Goal: Task Accomplishment & Management: Complete application form

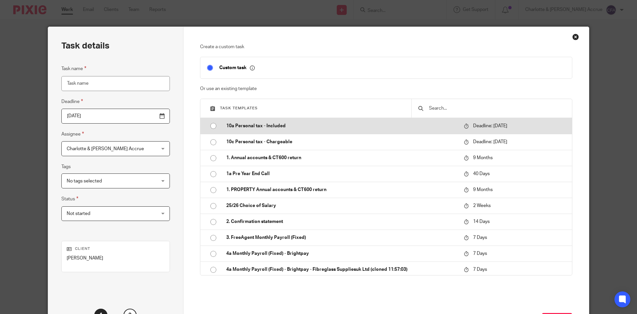
click at [306, 129] on p "10a Personal tax - Included" at bounding box center [341, 125] width 231 height 7
type input "2026-01-31"
type input "10a Personal tax - Included"
checkbox input "false"
radio input "true"
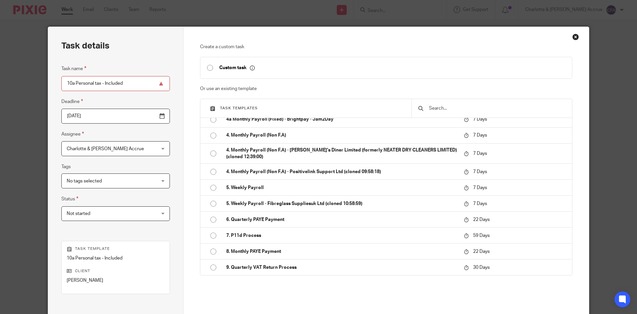
scroll to position [79, 0]
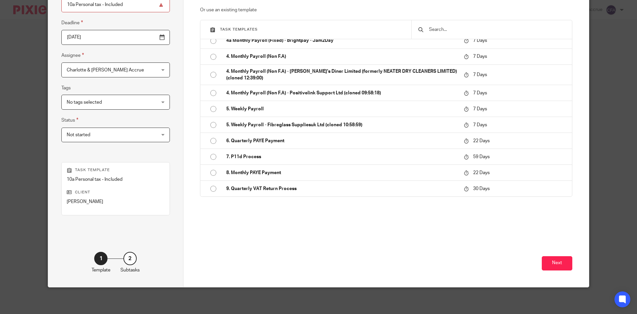
click at [545, 255] on div "Next" at bounding box center [386, 257] width 373 height 57
click at [557, 267] on button "Next" at bounding box center [557, 263] width 31 height 14
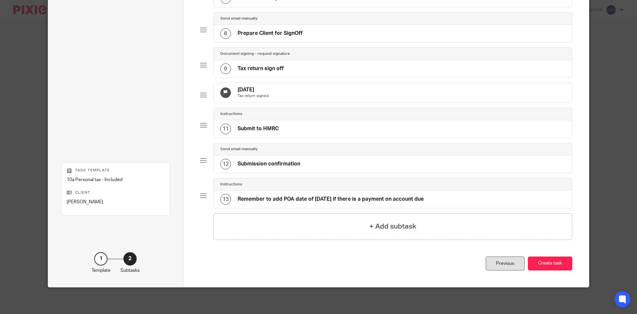
scroll to position [56, 0]
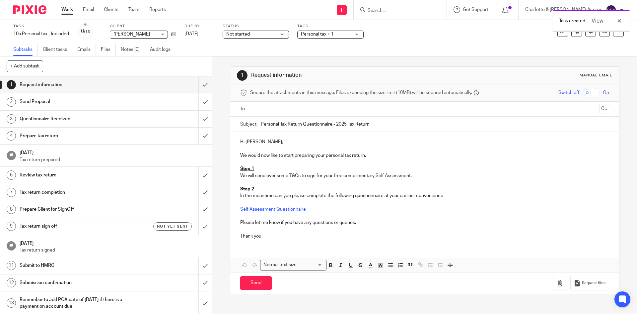
click at [263, 112] on input "text" at bounding box center [425, 109] width 344 height 8
click at [262, 159] on p "We would now like to start preparing your personal tax return." at bounding box center [424, 156] width 369 height 7
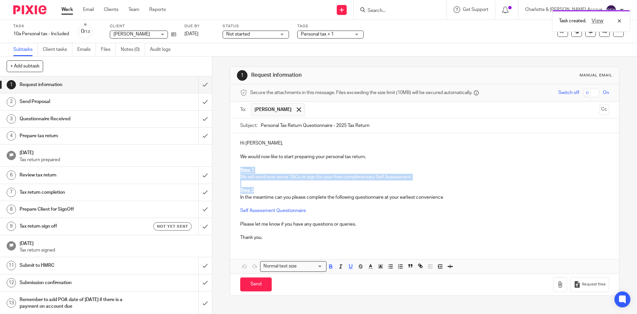
drag, startPoint x: 257, startPoint y: 192, endPoint x: 239, endPoint y: 170, distance: 28.8
click at [239, 170] on div "Hi Daniel, We would now like to start preparing your personal tax return. Step …" at bounding box center [424, 189] width 389 height 112
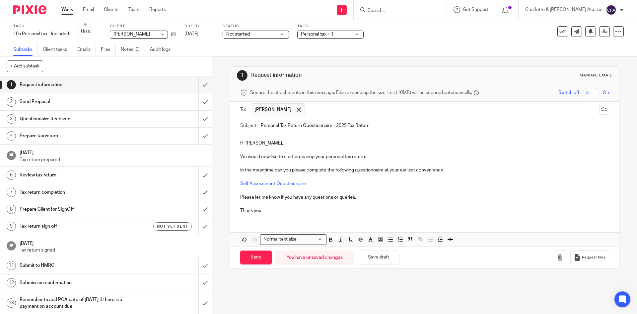
click at [255, 144] on p "Hi Daniel," at bounding box center [424, 143] width 369 height 7
click at [257, 144] on p "Hi Daniel," at bounding box center [424, 143] width 369 height 7
click at [257, 143] on p "Hi Daniel," at bounding box center [424, 143] width 369 height 7
drag, startPoint x: 362, startPoint y: 198, endPoint x: 226, endPoint y: 197, distance: 136.4
click at [226, 197] on div "1 Request information Manual email Secure the attachments in this message. File…" at bounding box center [424, 184] width 425 height 257
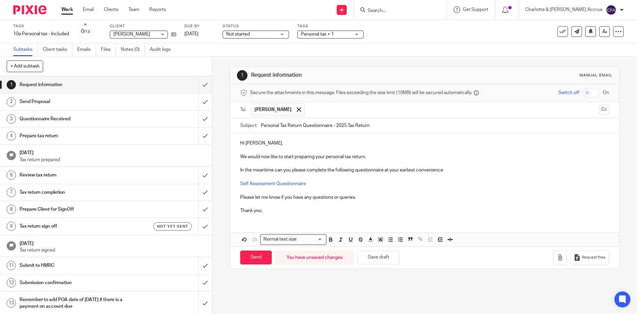
click at [453, 170] on p "In the meantime can you please complete the following questionnaire at your ear…" at bounding box center [424, 170] width 369 height 7
click at [345, 181] on p "Self Assessment Questionnaire" at bounding box center [424, 183] width 369 height 7
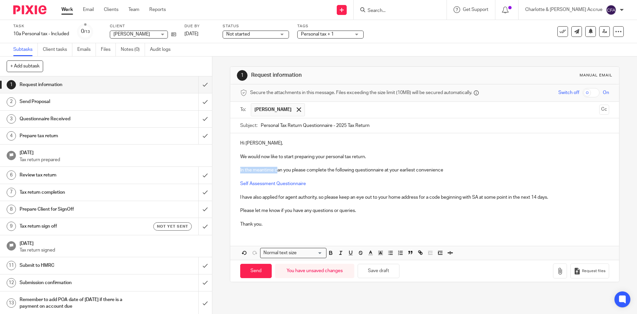
drag, startPoint x: 274, startPoint y: 170, endPoint x: 239, endPoint y: 175, distance: 36.3
click at [238, 173] on div "Hi Dan, We would now like to start preparing your personal tax return. In the m…" at bounding box center [424, 182] width 389 height 99
click at [377, 196] on p "I have also applied for agent authority, so please keep an eye out to your home…" at bounding box center [424, 197] width 369 height 7
drag, startPoint x: 416, startPoint y: 196, endPoint x: 370, endPoint y: 199, distance: 45.6
click at [370, 199] on p "I have also applied for agent authority, so please keep an eye out to your home…" at bounding box center [424, 197] width 369 height 7
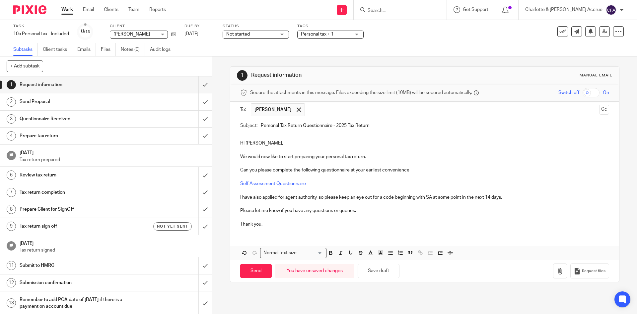
click at [422, 196] on p "I have also applied for agent authority, so please keep an eye out for a code b…" at bounding box center [424, 197] width 369 height 7
click at [503, 196] on p "I have also applied for agent authority, so please keep an eye out for a code b…" at bounding box center [424, 197] width 369 height 7
click at [295, 143] on p "Hi Dan," at bounding box center [424, 143] width 369 height 7
click at [243, 272] on input "Send" at bounding box center [256, 270] width 32 height 14
type input "Sent"
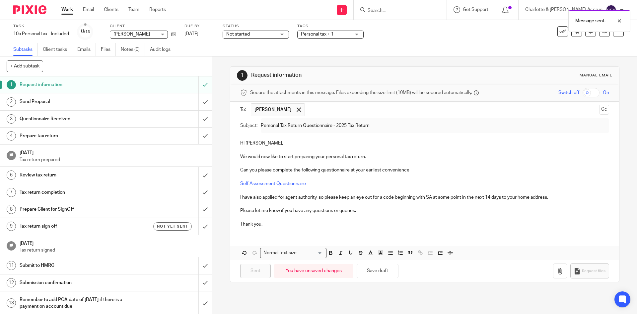
click at [320, 32] on span "Personal tax + 1" at bounding box center [317, 34] width 33 height 5
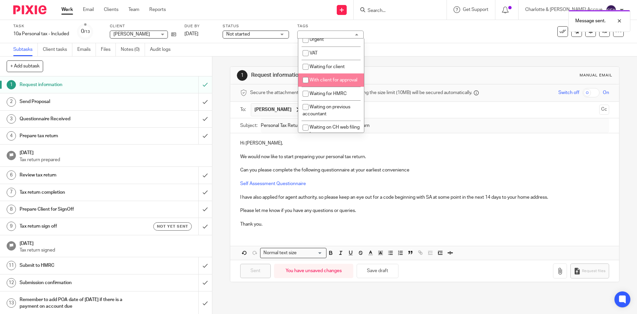
scroll to position [332, 0]
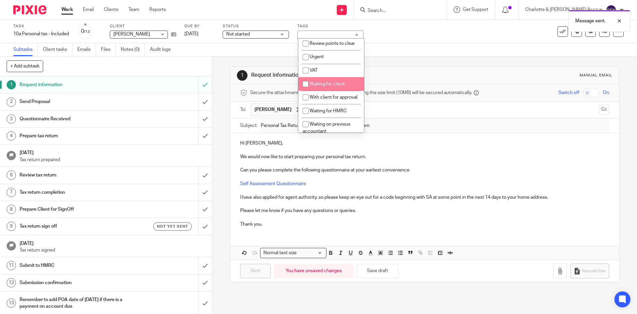
click at [339, 91] on li "Waiting for client" at bounding box center [331, 84] width 66 height 14
checkbox input "true"
click at [388, 59] on div "1 Request information Manual email Secure the attachments in this message. File…" at bounding box center [424, 173] width 389 height 235
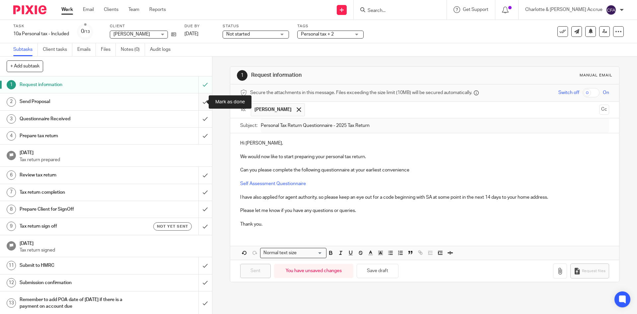
click at [196, 100] on input "submit" at bounding box center [106, 101] width 212 height 17
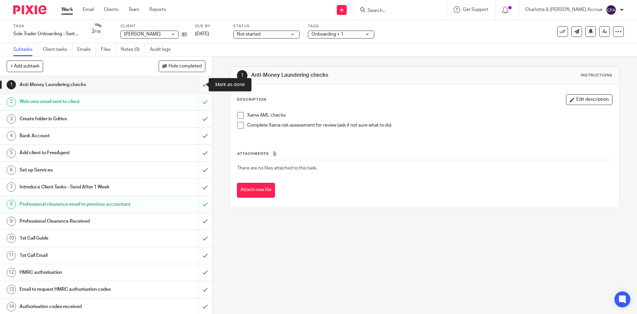
click at [193, 84] on input "submit" at bounding box center [106, 84] width 212 height 17
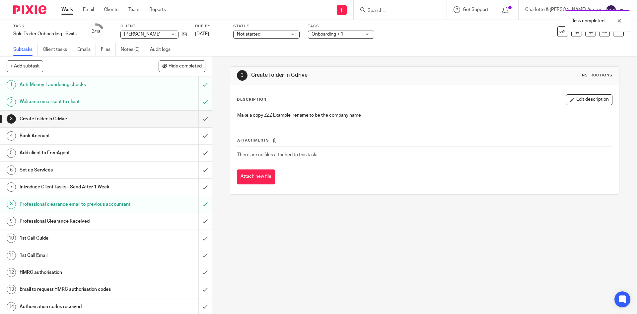
click at [165, 135] on div "Bank Account" at bounding box center [106, 136] width 172 height 10
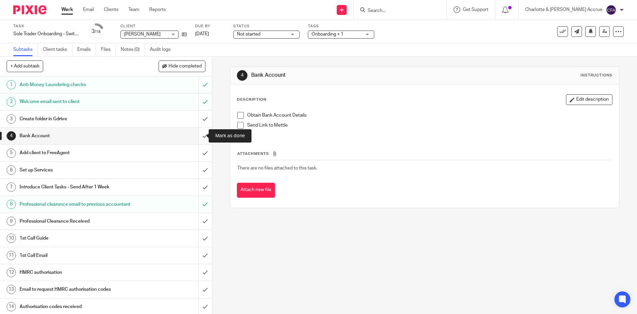
click at [196, 133] on input "submit" at bounding box center [106, 135] width 212 height 17
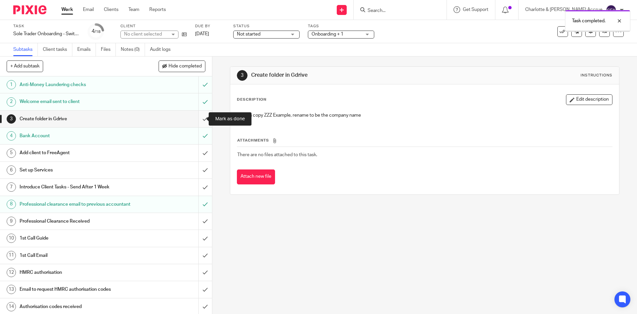
click at [195, 119] on input "submit" at bounding box center [106, 118] width 212 height 17
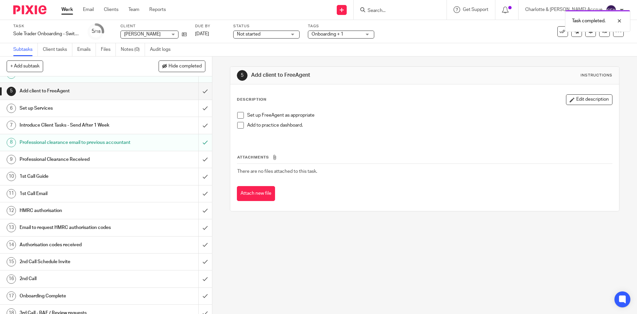
scroll to position [76, 0]
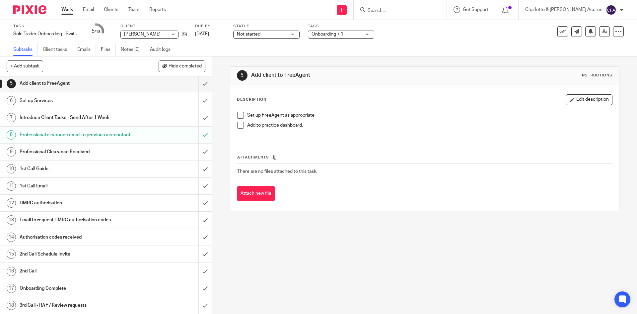
click at [65, 12] on link "Work" at bounding box center [67, 9] width 12 height 7
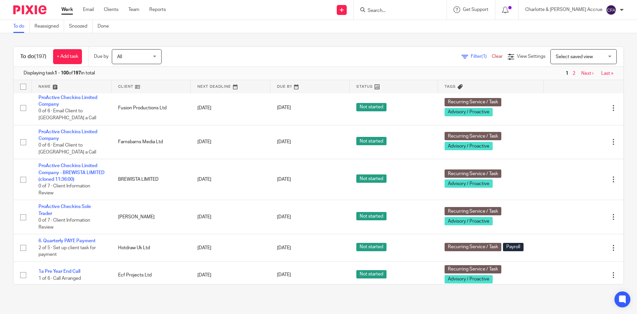
scroll to position [2157, 0]
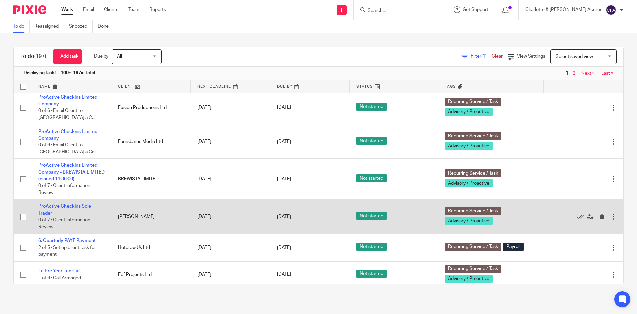
click at [565, 225] on div "Edit task Delete" at bounding box center [583, 216] width 66 height 17
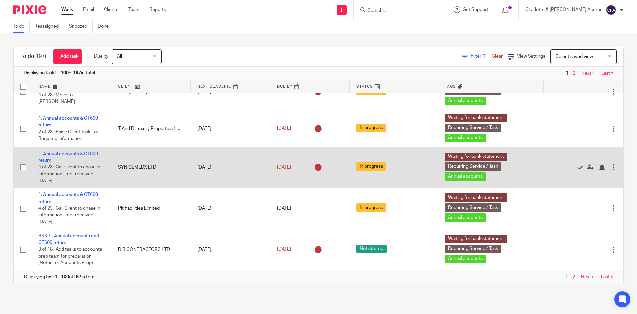
scroll to position [3067, 0]
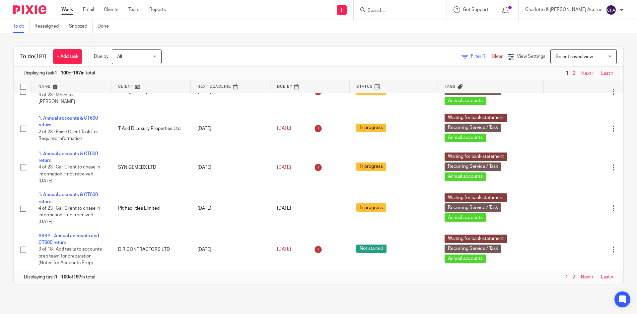
click at [581, 277] on link "Next ›" at bounding box center [587, 276] width 12 height 5
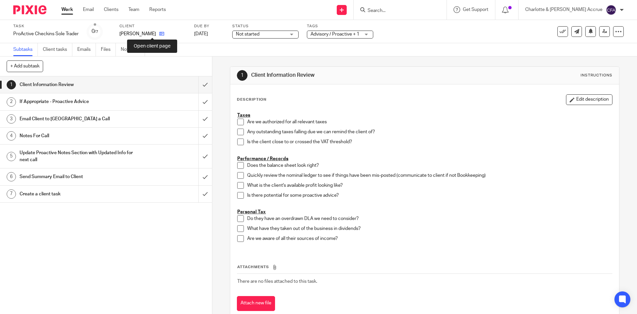
click at [159, 32] on icon at bounding box center [161, 33] width 5 height 5
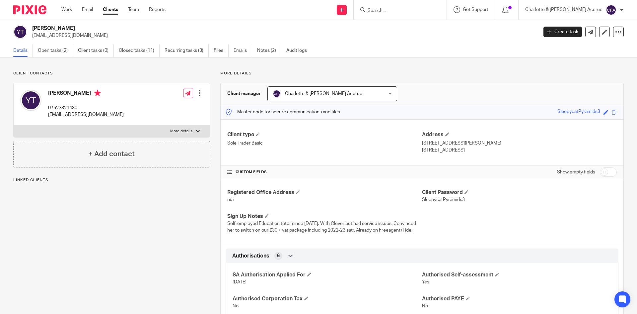
click at [62, 43] on div "[PERSON_NAME] [EMAIL_ADDRESS][DOMAIN_NAME] Create task Update from Companies Ho…" at bounding box center [318, 32] width 637 height 24
click at [62, 46] on link "Open tasks (2)" at bounding box center [55, 50] width 35 height 13
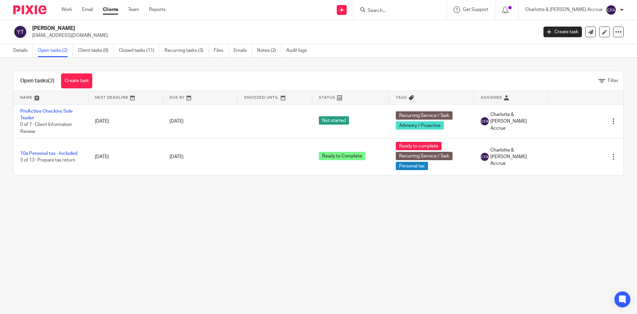
click at [42, 109] on link "ProActive Checkins Sole Trader" at bounding box center [46, 114] width 52 height 11
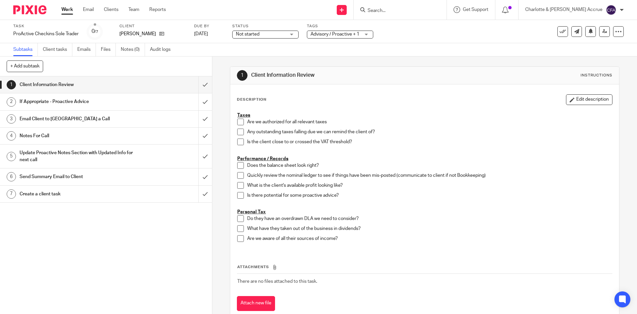
click at [134, 113] on link "3 Email Client to Arrange a Call" at bounding box center [99, 118] width 198 height 17
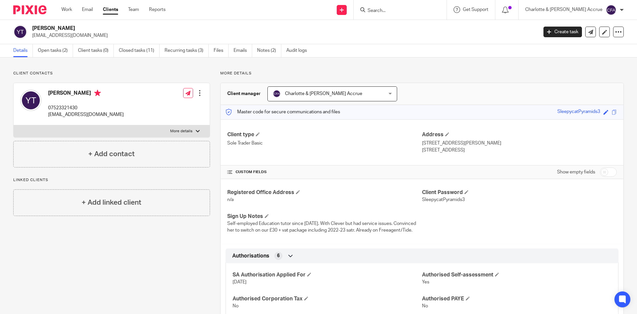
click at [178, 132] on p "More details" at bounding box center [181, 130] width 22 height 5
click at [14, 125] on input "More details" at bounding box center [13, 125] width 0 height 0
checkbox input "true"
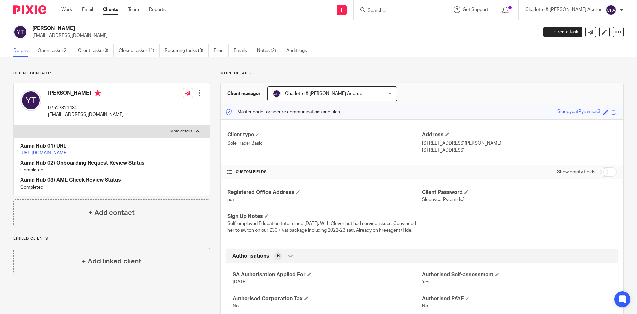
click at [68, 151] on link "[URL][DOMAIN_NAME]" at bounding box center [43, 152] width 47 height 5
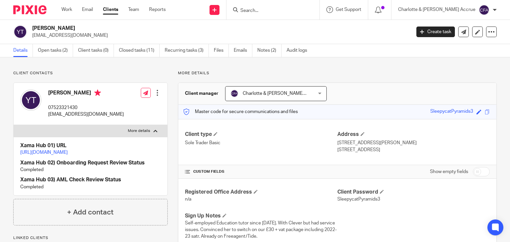
click at [108, 10] on link "Clients" at bounding box center [110, 9] width 15 height 7
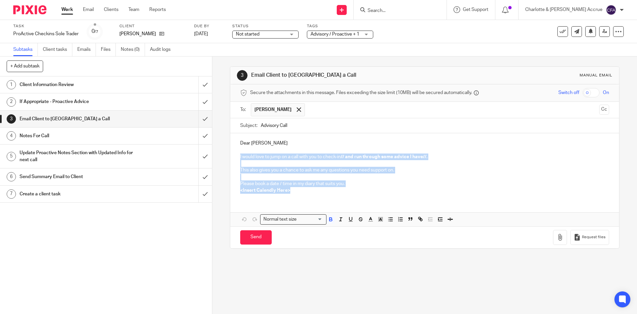
drag, startPoint x: 338, startPoint y: 188, endPoint x: 226, endPoint y: 155, distance: 117.2
click at [226, 155] on div "3 Email Client to [GEOGRAPHIC_DATA] a Call Manual email Secure the attachments …" at bounding box center [424, 184] width 425 height 257
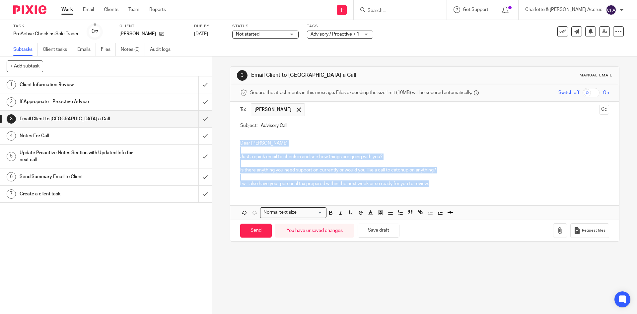
drag, startPoint x: 435, startPoint y: 185, endPoint x: 231, endPoint y: 142, distance: 208.1
click at [231, 142] on div "Dear [PERSON_NAME] Just a quick email to check in and see how things are going …" at bounding box center [424, 162] width 389 height 59
copy div "Dear [PERSON_NAME] Just a quick email to check in and see how things are going …"
click at [250, 225] on input "Send" at bounding box center [256, 230] width 32 height 14
type input "Sent"
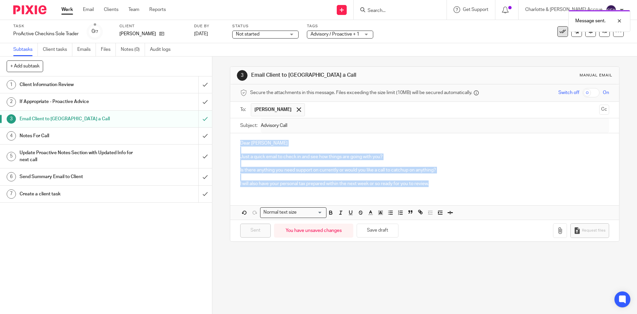
click at [557, 35] on button at bounding box center [562, 31] width 11 height 11
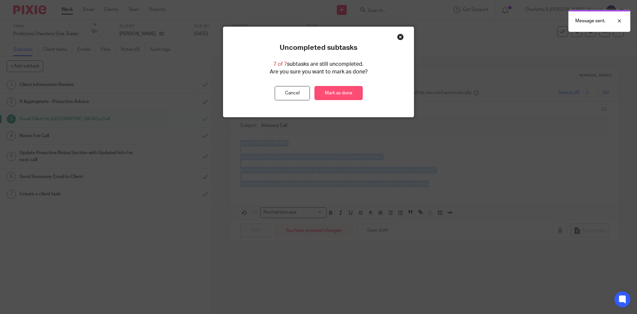
click at [335, 92] on link "Mark as done" at bounding box center [339, 93] width 48 height 14
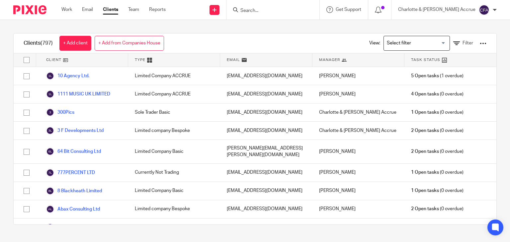
click at [408, 40] on input "Search for option" at bounding box center [414, 43] width 61 height 12
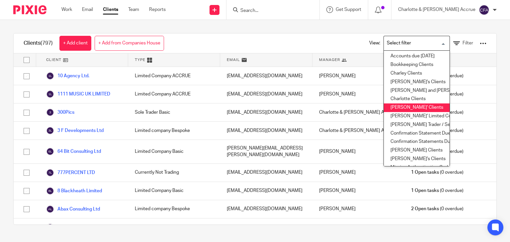
scroll to position [66, 0]
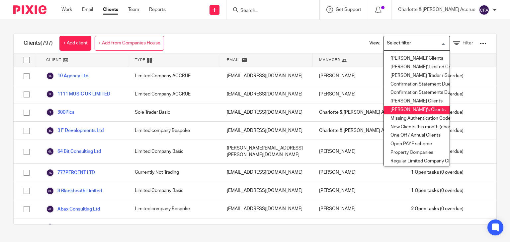
click at [400, 109] on li "Greg's Clients" at bounding box center [417, 110] width 66 height 9
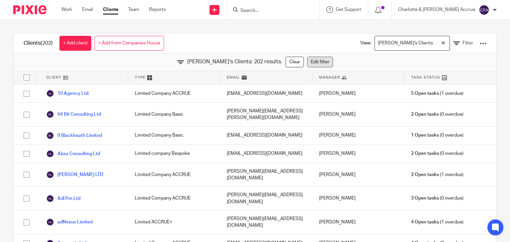
click at [307, 65] on link "Edit filter" at bounding box center [320, 62] width 26 height 11
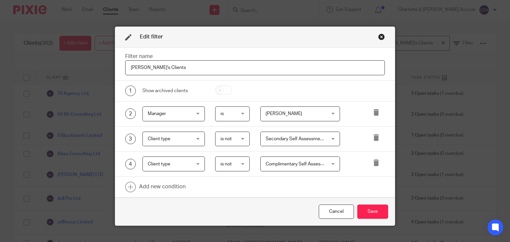
click at [379, 37] on div "Close this dialog window" at bounding box center [381, 37] width 7 height 7
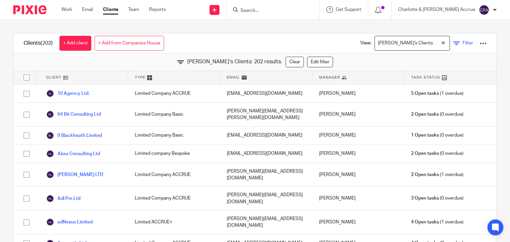
click at [453, 41] on icon at bounding box center [456, 43] width 7 height 7
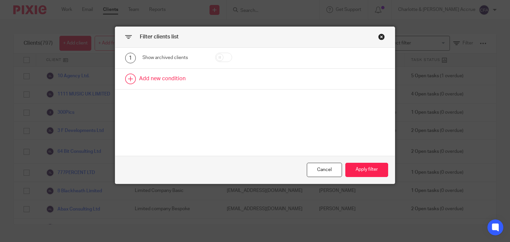
click at [164, 78] on link at bounding box center [255, 79] width 280 height 21
click at [167, 89] on div "2 Field Name Email Client type Manager Open tasks Overdue tasks Client Internal…" at bounding box center [255, 81] width 280 height 25
click at [167, 81] on div "Field" at bounding box center [170, 81] width 45 height 14
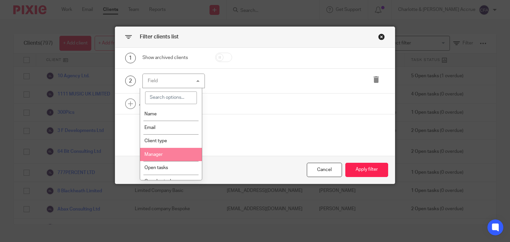
click at [170, 155] on li "Manager" at bounding box center [171, 155] width 62 height 14
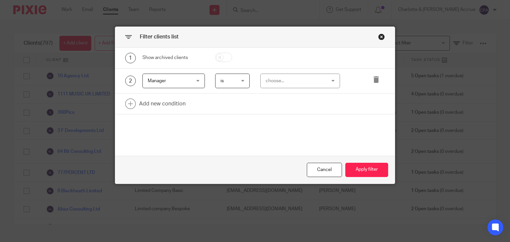
click at [270, 81] on div "choose..." at bounding box center [294, 81] width 59 height 14
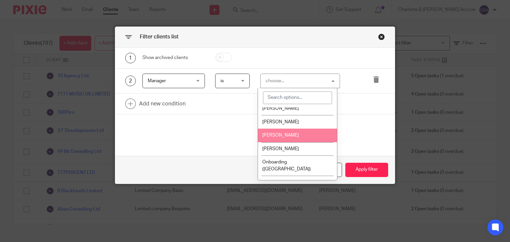
click at [283, 137] on span "Greg Timson" at bounding box center [280, 135] width 36 height 5
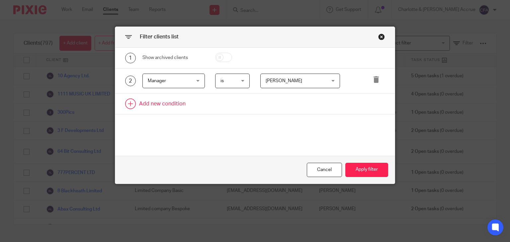
click at [145, 100] on link at bounding box center [255, 104] width 280 height 21
click at [161, 104] on div "Field" at bounding box center [170, 106] width 45 height 14
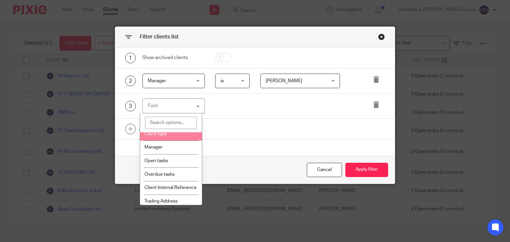
scroll to position [33, 0]
click at [160, 136] on li "Client type" at bounding box center [171, 133] width 62 height 14
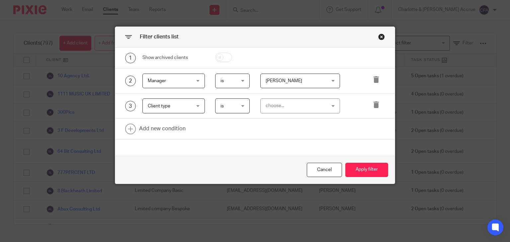
click at [250, 103] on div "choose... Sole Trader Basic Sole Trader ACCRUE Self-assessment New Incorporatio…" at bounding box center [295, 106] width 90 height 15
click at [238, 108] on span "is" at bounding box center [231, 106] width 23 height 14
click at [231, 129] on li "is not" at bounding box center [230, 134] width 34 height 14
click at [280, 103] on div "choose..." at bounding box center [294, 106] width 59 height 14
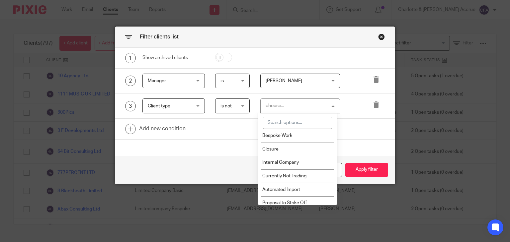
scroll to position [166, 0]
click at [291, 156] on li "Closure" at bounding box center [297, 149] width 79 height 14
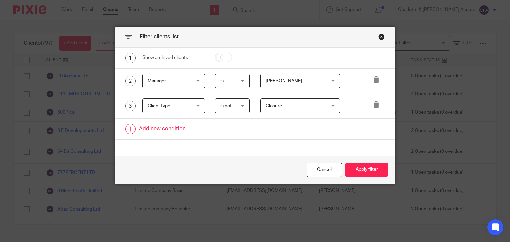
click at [142, 125] on link at bounding box center [255, 129] width 280 height 21
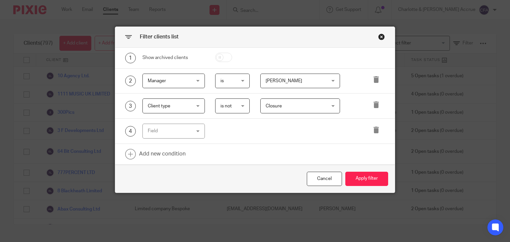
click at [171, 133] on div "Field" at bounding box center [170, 131] width 45 height 14
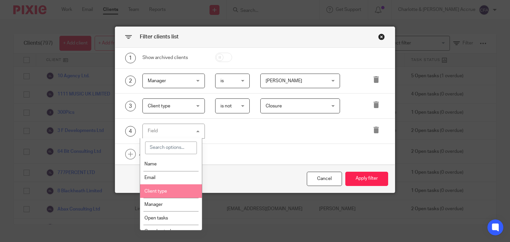
click at [167, 188] on li "Client type" at bounding box center [171, 191] width 62 height 14
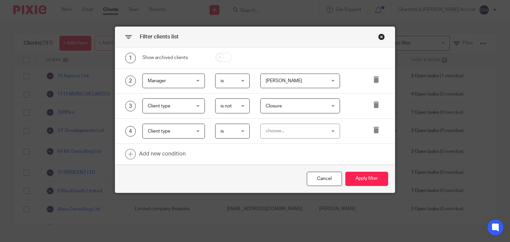
click at [224, 128] on span "is" at bounding box center [231, 131] width 23 height 14
click at [225, 155] on li "is not" at bounding box center [230, 159] width 34 height 14
click at [290, 130] on div "choose..." at bounding box center [294, 131] width 59 height 14
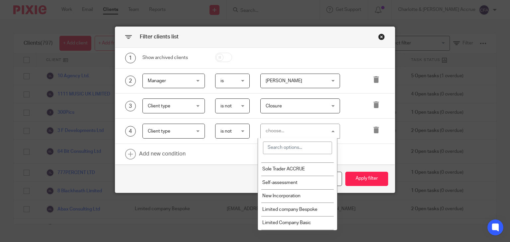
scroll to position [0, 0]
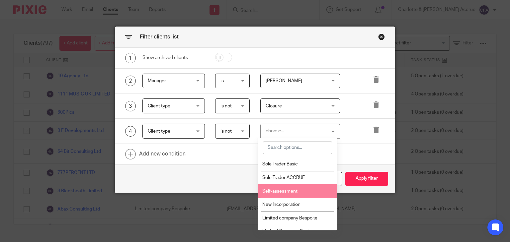
click at [292, 190] on span "Self-assessment" at bounding box center [279, 191] width 35 height 5
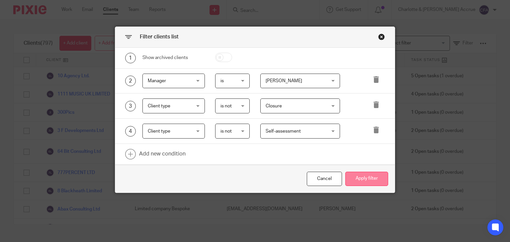
click at [354, 178] on button "Apply filter" at bounding box center [366, 179] width 43 height 14
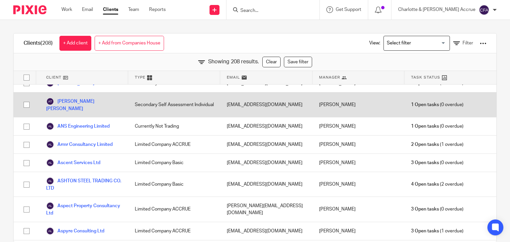
scroll to position [232, 0]
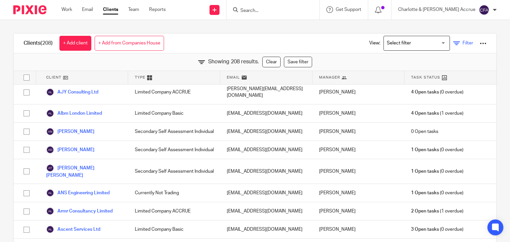
click at [453, 45] on icon at bounding box center [456, 43] width 7 height 7
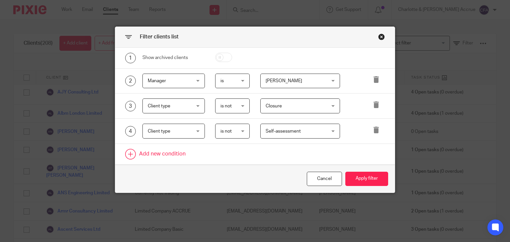
click at [150, 153] on link at bounding box center [255, 154] width 280 height 21
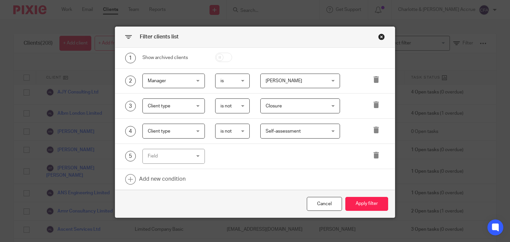
click at [184, 149] on div "Field" at bounding box center [170, 156] width 45 height 14
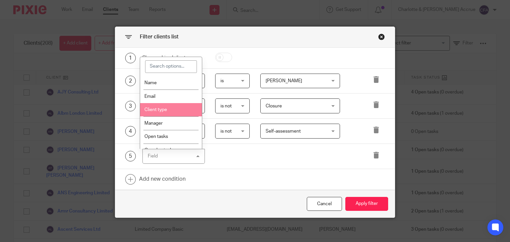
click at [172, 110] on li "Client type" at bounding box center [171, 110] width 62 height 14
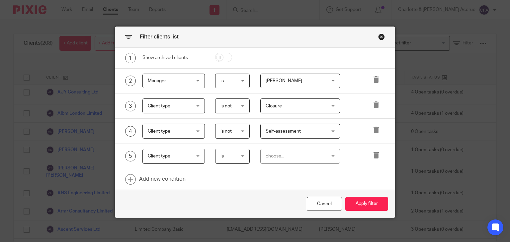
click at [233, 155] on span "is" at bounding box center [231, 156] width 23 height 14
click at [231, 182] on li "is not" at bounding box center [230, 184] width 34 height 14
click at [279, 160] on div "choose..." at bounding box center [294, 156] width 59 height 14
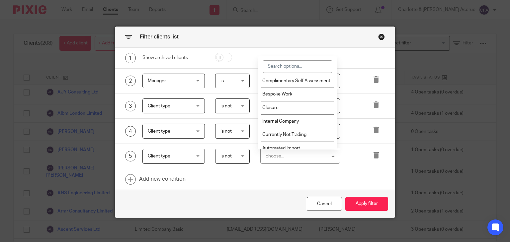
scroll to position [133, 0]
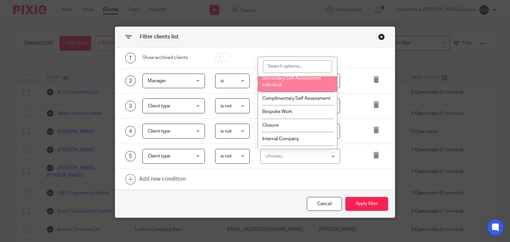
click at [294, 83] on li "Secondary Self Assessment Individual" at bounding box center [297, 81] width 79 height 20
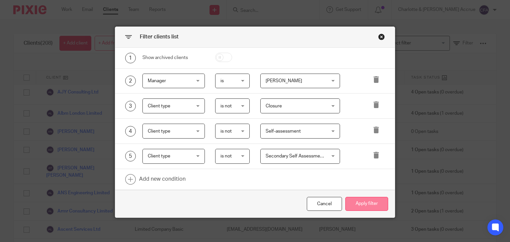
click at [359, 197] on button "Apply filter" at bounding box center [366, 204] width 43 height 14
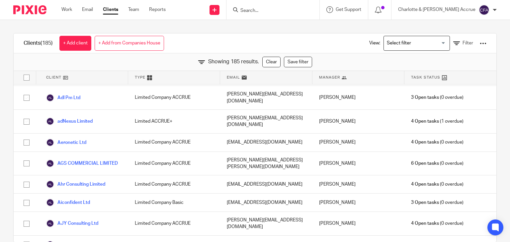
scroll to position [100, 0]
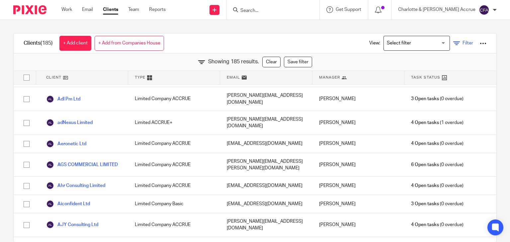
click at [453, 43] on icon at bounding box center [456, 43] width 7 height 7
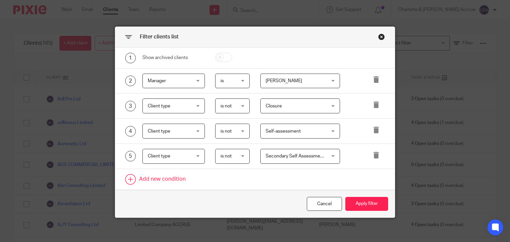
click at [162, 177] on link at bounding box center [255, 179] width 280 height 21
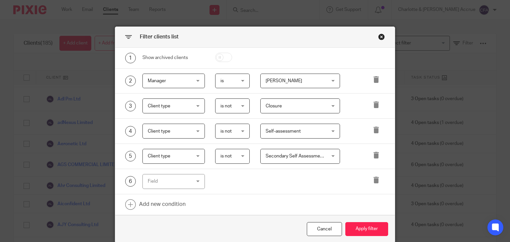
click at [164, 180] on div "Field" at bounding box center [170, 182] width 45 height 14
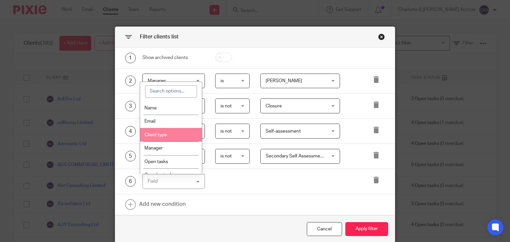
click at [169, 136] on li "Client type" at bounding box center [171, 135] width 62 height 14
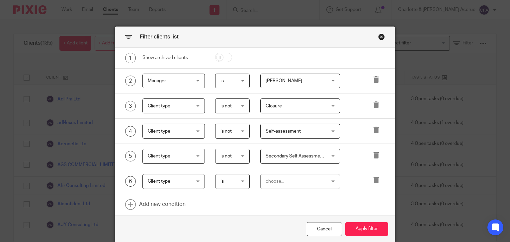
click at [228, 177] on span "is" at bounding box center [231, 182] width 23 height 14
click at [233, 206] on li "is not" at bounding box center [230, 209] width 34 height 14
click at [270, 183] on div "choose..." at bounding box center [294, 182] width 59 height 14
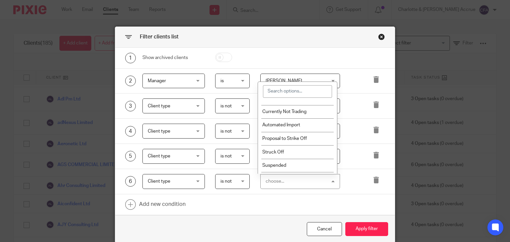
scroll to position [199, 0]
click at [285, 113] on span "Currently Not Trading" at bounding box center [284, 111] width 44 height 5
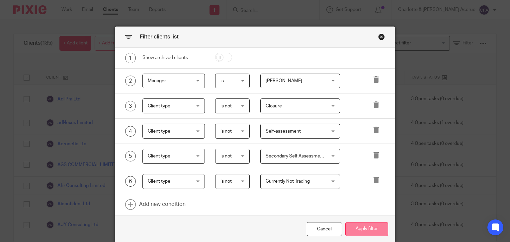
click at [361, 226] on button "Apply filter" at bounding box center [366, 229] width 43 height 14
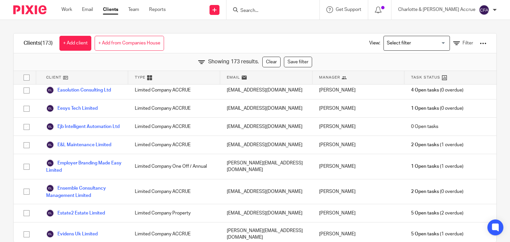
scroll to position [995, 0]
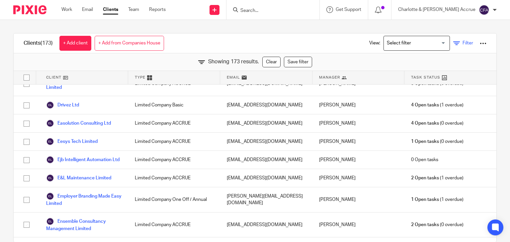
click at [453, 43] on icon at bounding box center [456, 43] width 7 height 7
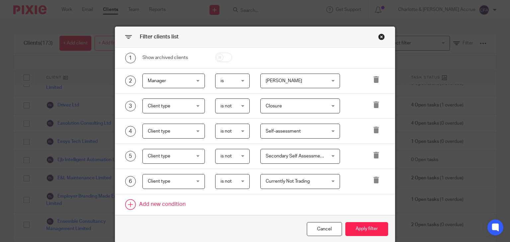
click at [163, 202] on link at bounding box center [255, 204] width 280 height 21
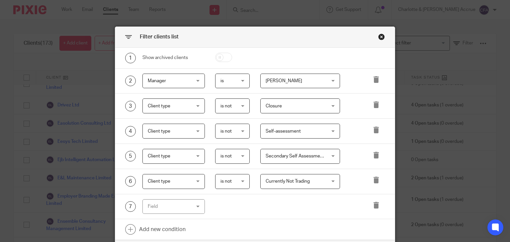
click at [166, 209] on div "Field" at bounding box center [170, 207] width 45 height 14
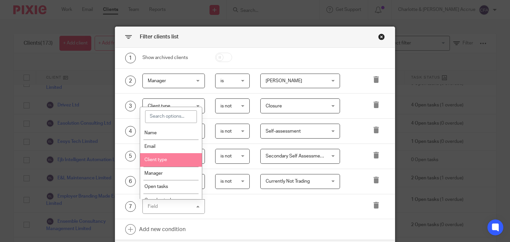
click at [167, 156] on li "Client type" at bounding box center [171, 160] width 62 height 14
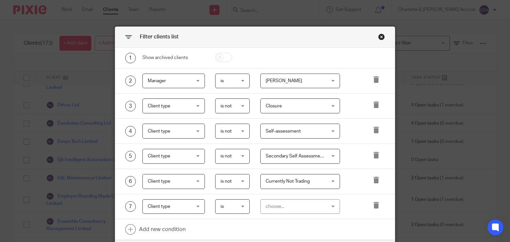
click at [231, 200] on span "is" at bounding box center [231, 207] width 23 height 14
click at [231, 229] on li "is not" at bounding box center [230, 234] width 34 height 14
click at [269, 210] on div "choose..." at bounding box center [294, 207] width 59 height 14
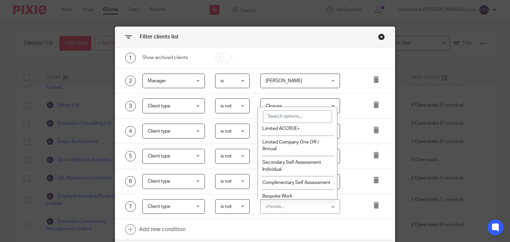
scroll to position [100, 0]
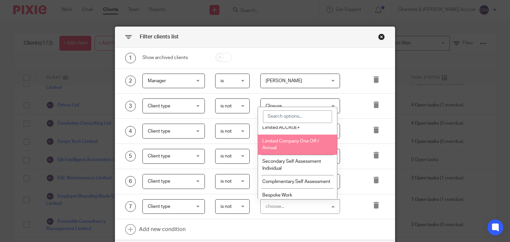
click at [282, 144] on li "Limited Company One Off / Annual" at bounding box center [297, 145] width 79 height 20
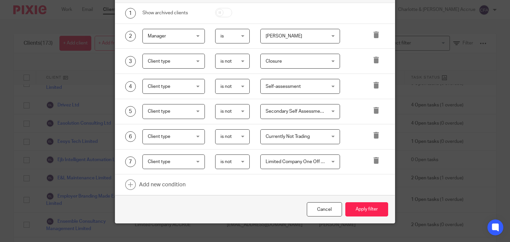
scroll to position [52, 0]
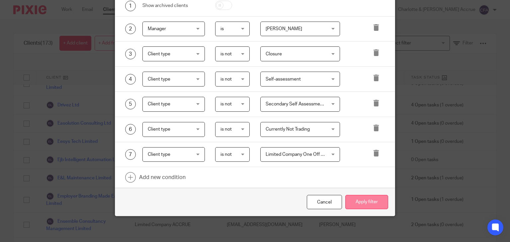
click at [357, 203] on button "Apply filter" at bounding box center [366, 202] width 43 height 14
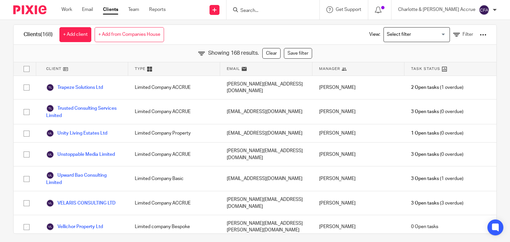
scroll to position [13, 0]
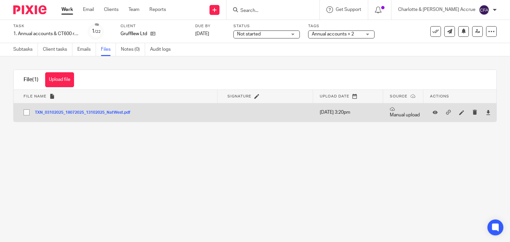
click at [119, 113] on button "TXN_03102025_18072025_13102025_NatWest.pdf" at bounding box center [85, 112] width 101 height 5
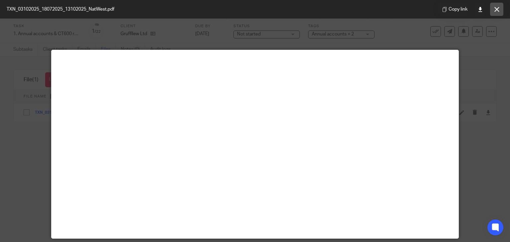
click at [498, 6] on button at bounding box center [496, 9] width 13 height 13
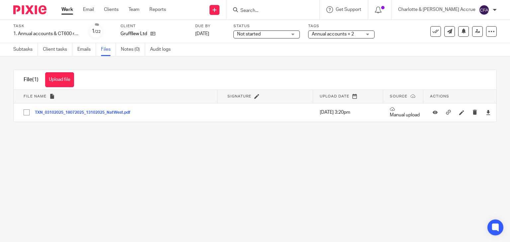
click at [294, 14] on form at bounding box center [275, 10] width 71 height 8
click at [289, 10] on input "Search" at bounding box center [270, 11] width 60 height 6
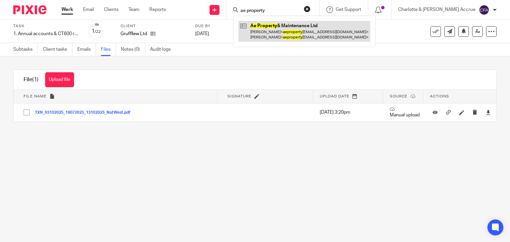
type input "ae property"
click at [291, 32] on link at bounding box center [304, 31] width 132 height 21
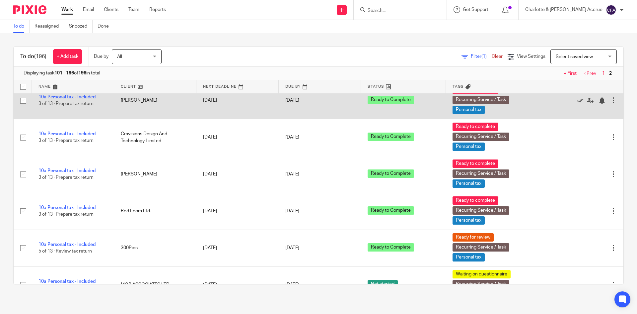
scroll to position [199, 0]
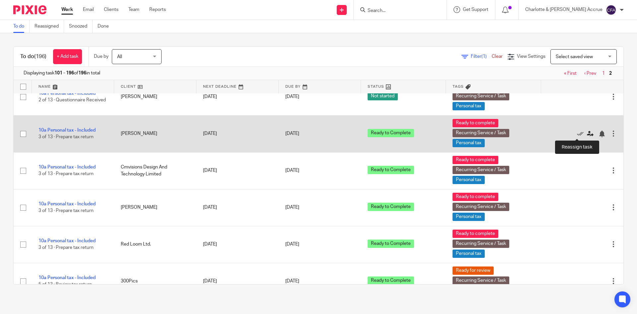
click at [587, 133] on icon at bounding box center [590, 133] width 7 height 7
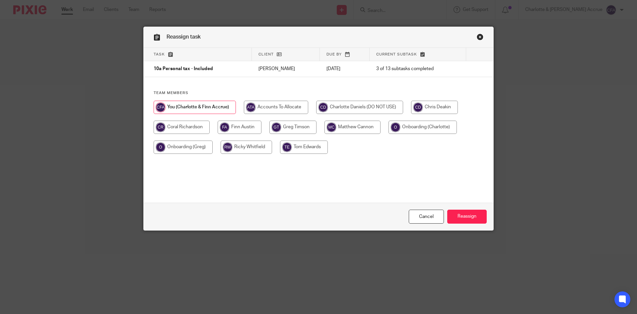
click at [189, 131] on input "radio" at bounding box center [182, 126] width 56 height 13
radio input "true"
click at [471, 218] on input "Reassign" at bounding box center [466, 216] width 39 height 14
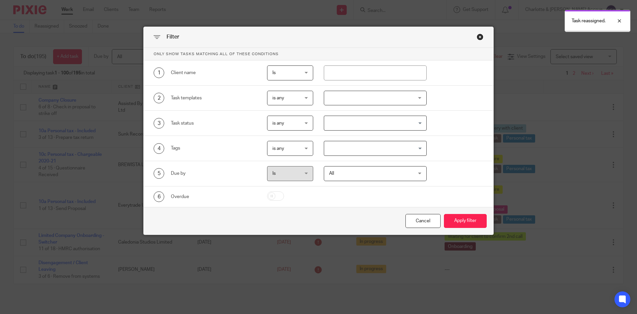
click at [376, 99] on div at bounding box center [375, 98] width 103 height 15
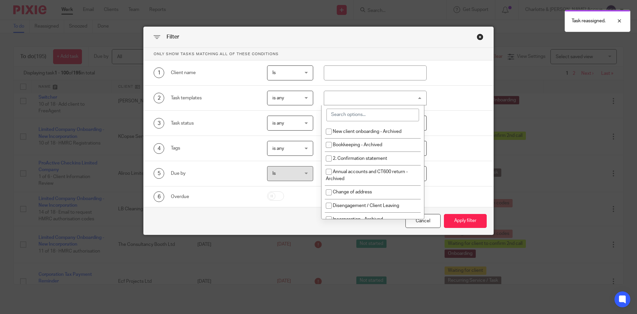
click at [386, 113] on input "search" at bounding box center [372, 114] width 93 height 13
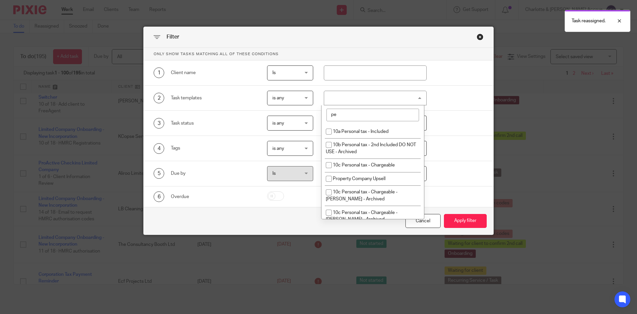
type input "per"
click at [434, 102] on div "2 Task templates is any is any is any is none is_any per 10a Personal tax - Inc…" at bounding box center [313, 98] width 340 height 15
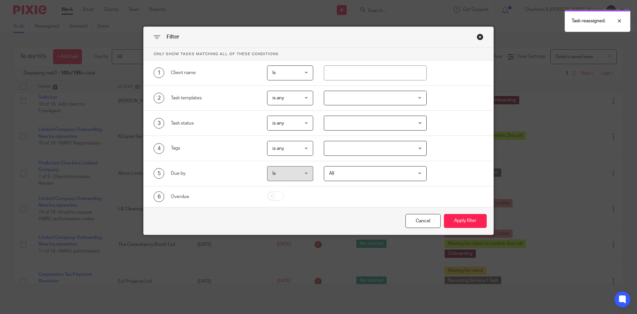
click at [374, 149] on input "Search for option" at bounding box center [374, 148] width 98 height 12
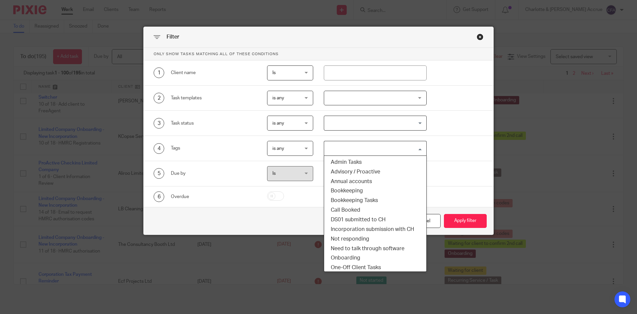
scroll to position [133, 0]
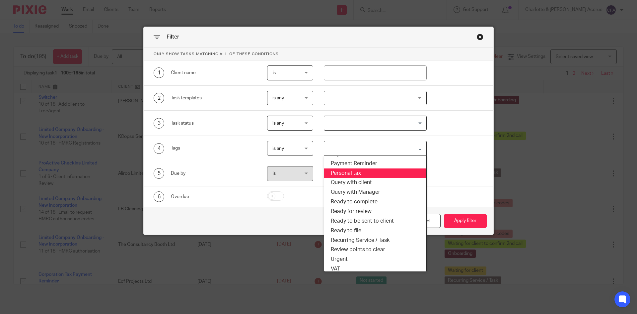
click at [357, 175] on li "Personal tax" at bounding box center [375, 173] width 103 height 10
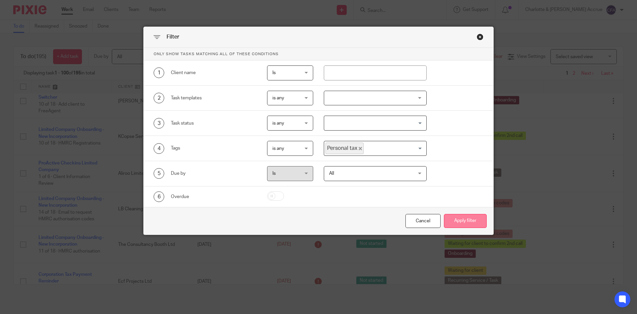
click at [450, 223] on button "Apply filter" at bounding box center [465, 221] width 43 height 14
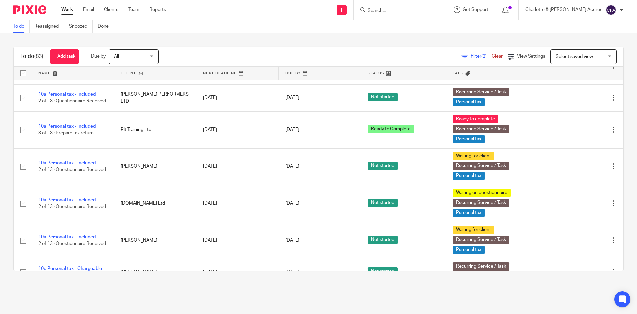
scroll to position [1493, 0]
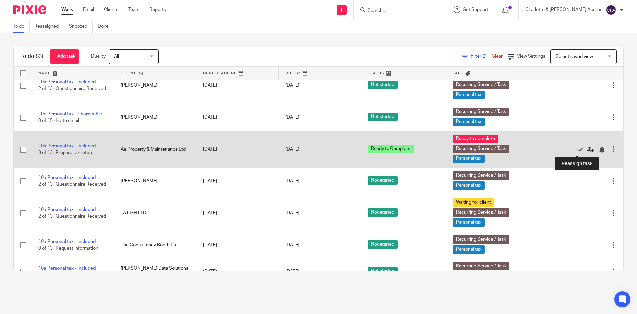
click at [587, 151] on icon at bounding box center [590, 149] width 7 height 7
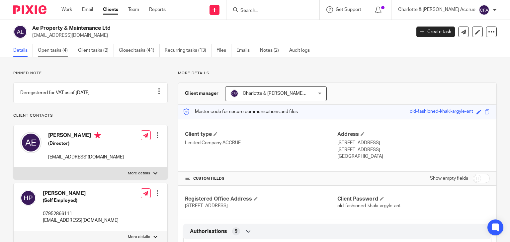
click at [58, 47] on link "Open tasks (4)" at bounding box center [55, 50] width 35 height 13
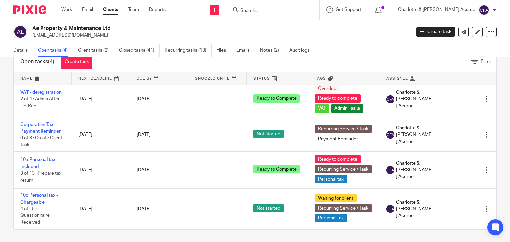
scroll to position [20, 0]
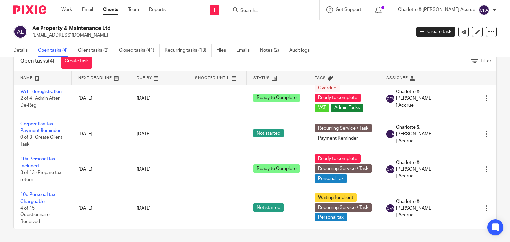
click at [91, 31] on h2 "Ae Property & Maintenance Ltd" at bounding box center [181, 28] width 299 height 7
copy div "Ae Property & Maintenance Ltd"
drag, startPoint x: 274, startPoint y: 9, endPoint x: 275, endPoint y: 5, distance: 3.4
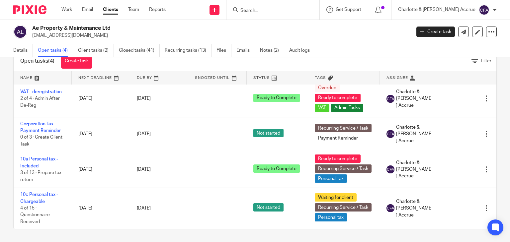
click at [274, 8] on input "Search" at bounding box center [270, 11] width 60 height 6
type input "fusion"
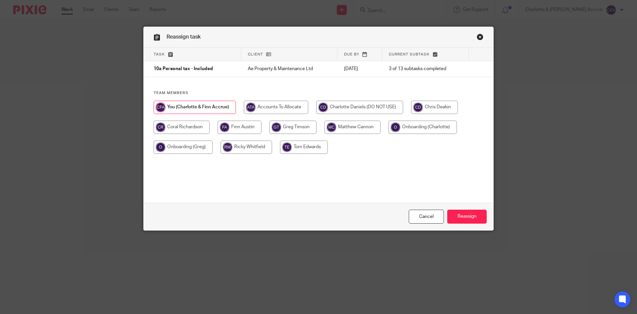
click at [183, 123] on input "radio" at bounding box center [182, 126] width 56 height 13
radio input "true"
click at [474, 213] on input "Reassign" at bounding box center [466, 216] width 39 height 14
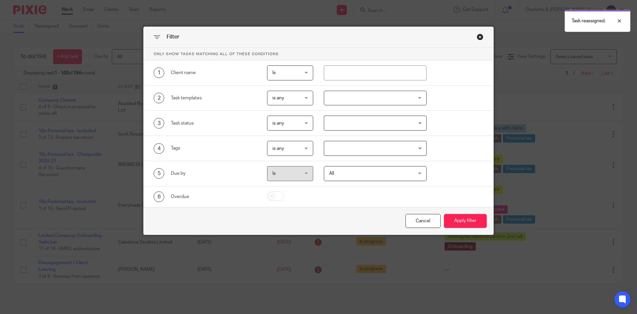
scroll to position [469, 0]
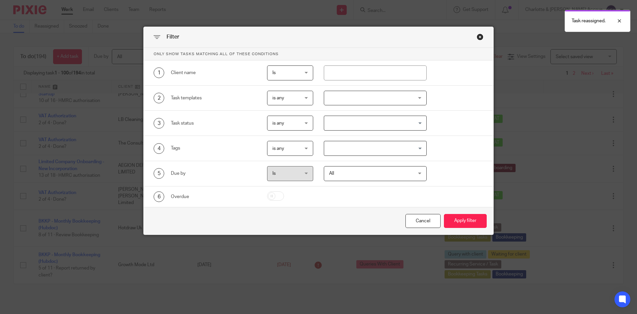
click at [337, 118] on input "Search for option" at bounding box center [374, 123] width 98 height 12
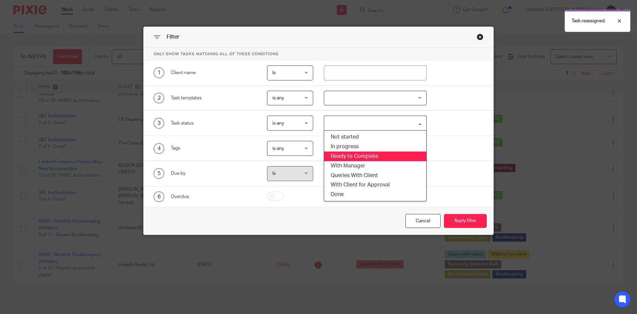
click at [259, 131] on div "3 Task status is any is any is any is none is_any Loading... Not started In pro…" at bounding box center [319, 122] width 350 height 25
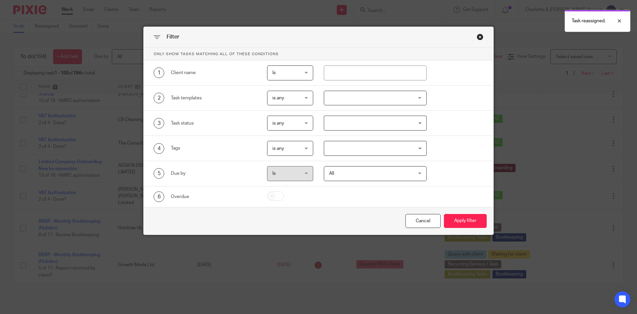
click at [349, 149] on input "Search for option" at bounding box center [374, 148] width 98 height 12
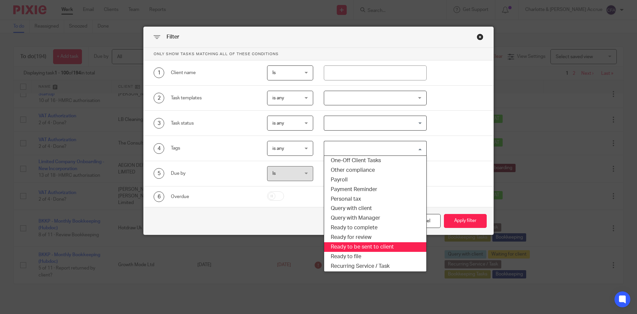
scroll to position [100, 0]
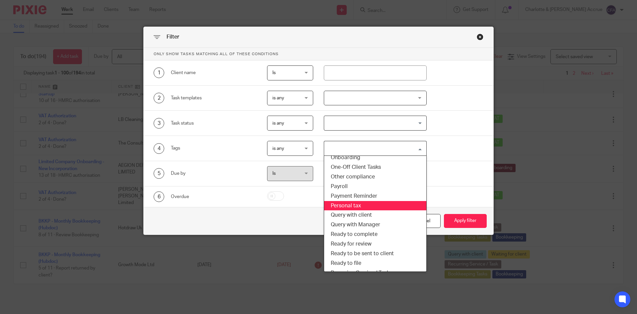
click at [357, 203] on li "Personal tax" at bounding box center [375, 206] width 103 height 10
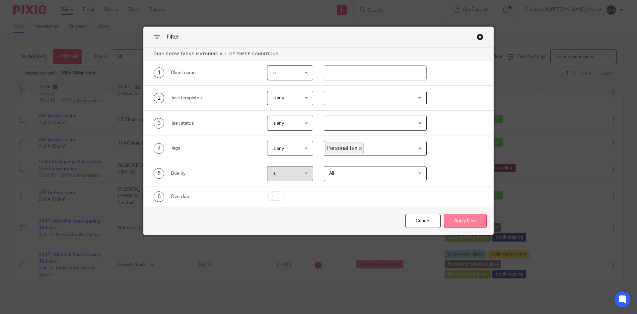
click at [456, 218] on button "Apply filter" at bounding box center [465, 221] width 43 height 14
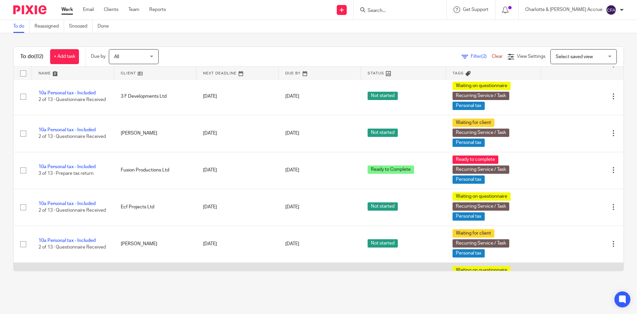
scroll to position [2128, 0]
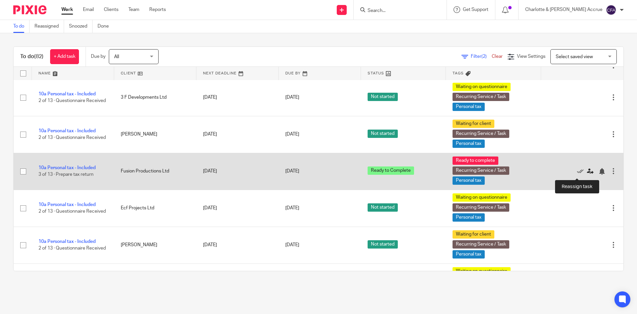
click at [587, 172] on icon at bounding box center [590, 171] width 7 height 7
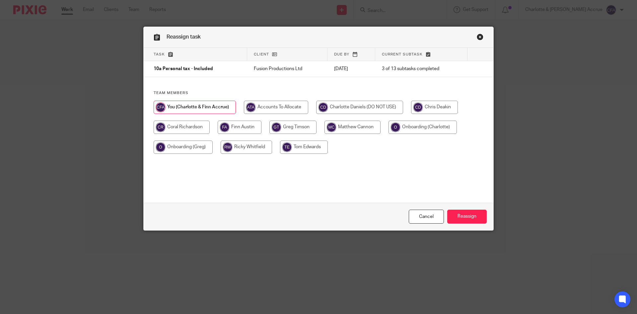
click at [187, 132] on input "radio" at bounding box center [182, 126] width 56 height 13
radio input "true"
click at [466, 212] on input "Reassign" at bounding box center [466, 216] width 39 height 14
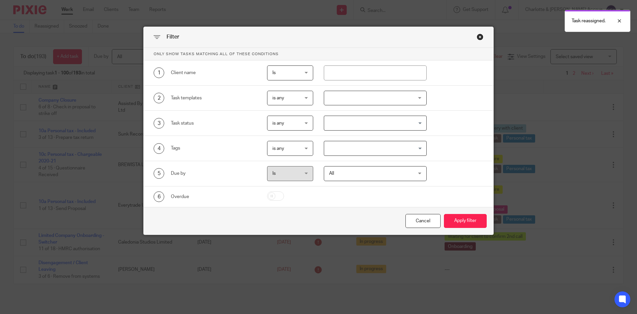
drag, startPoint x: 509, startPoint y: 103, endPoint x: 448, endPoint y: 136, distance: 69.9
click at [508, 103] on div "Filter Only show tasks matching all of these conditions 1 Client name Is Is Is …" at bounding box center [318, 157] width 637 height 314
click at [416, 146] on input "Search for option" at bounding box center [374, 148] width 98 height 12
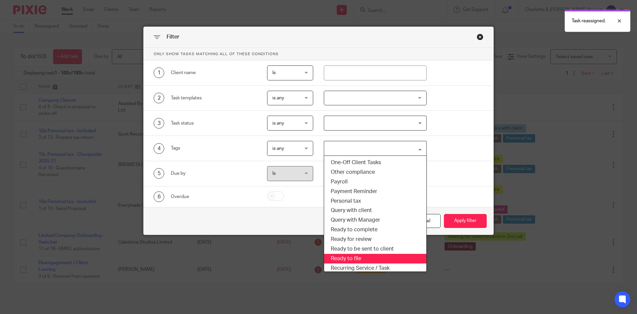
scroll to position [100, 0]
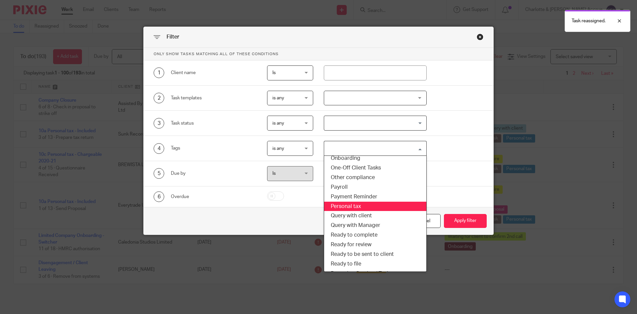
click at [351, 205] on li "Personal tax" at bounding box center [375, 206] width 103 height 10
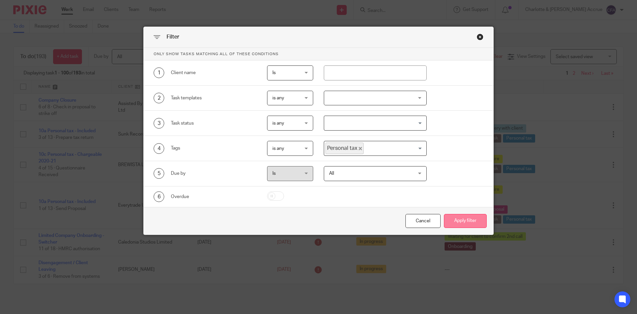
click at [456, 221] on button "Apply filter" at bounding box center [465, 221] width 43 height 14
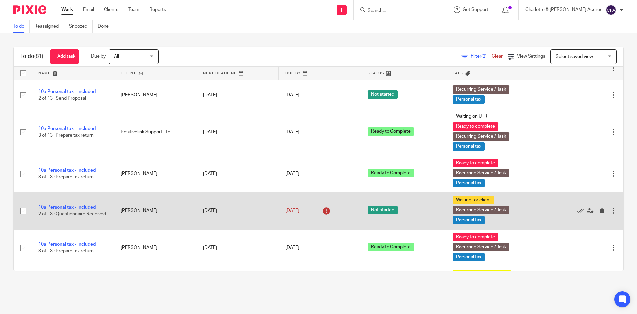
scroll to position [2666, 0]
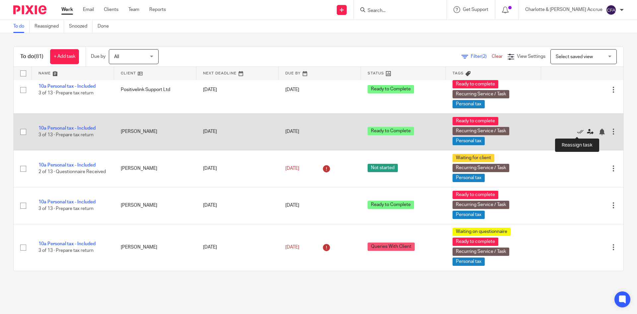
click at [587, 130] on icon at bounding box center [590, 131] width 7 height 7
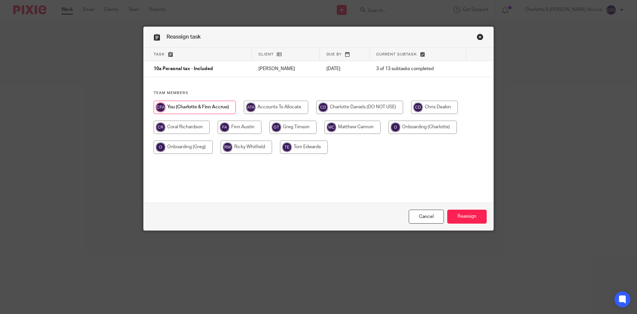
click at [182, 133] on input "radio" at bounding box center [182, 126] width 56 height 13
radio input "true"
click at [452, 214] on input "Reassign" at bounding box center [466, 216] width 39 height 14
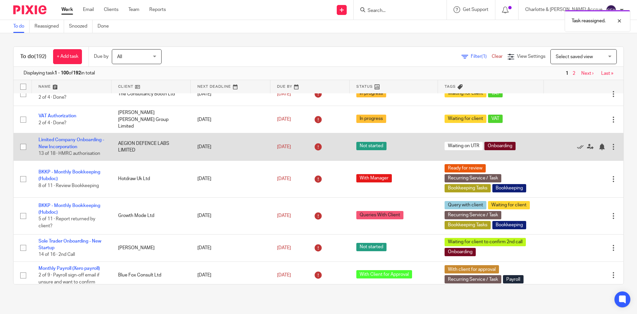
scroll to position [564, 0]
